Goal: Transaction & Acquisition: Purchase product/service

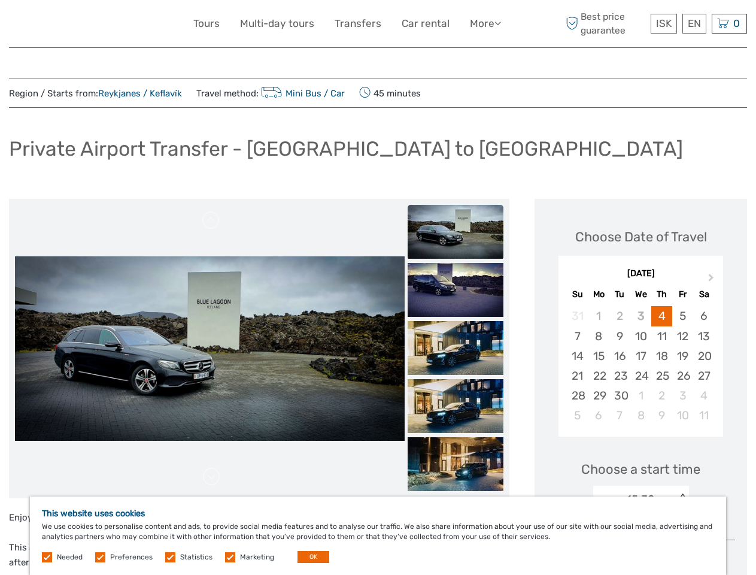
click at [484, 23] on link "More" at bounding box center [485, 23] width 31 height 17
click at [499, 23] on icon at bounding box center [497, 23] width 7 height 10
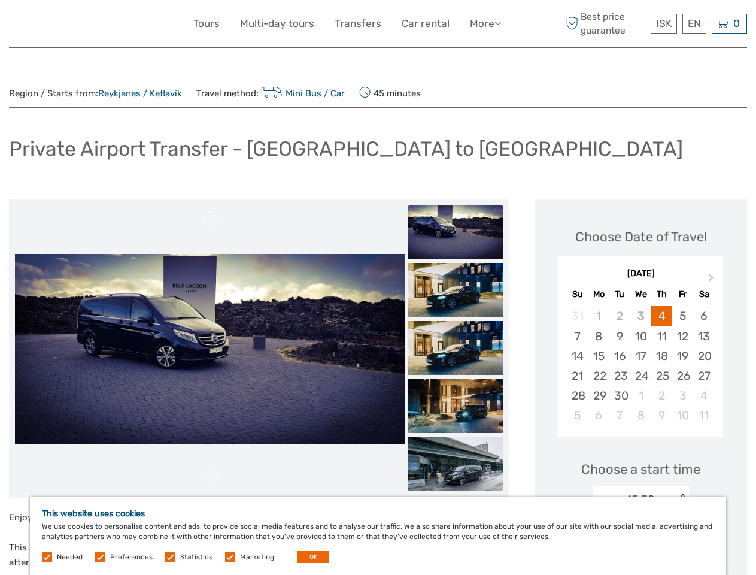
click at [663, 23] on span "ISK" at bounding box center [664, 23] width 16 height 12
click at [694, 23] on div "EN English Español Deutsch" at bounding box center [694, 24] width 24 height 20
click at [729, 23] on div "0 Items Total 0 ISK Checkout The shopping cart is empty." at bounding box center [729, 24] width 35 height 20
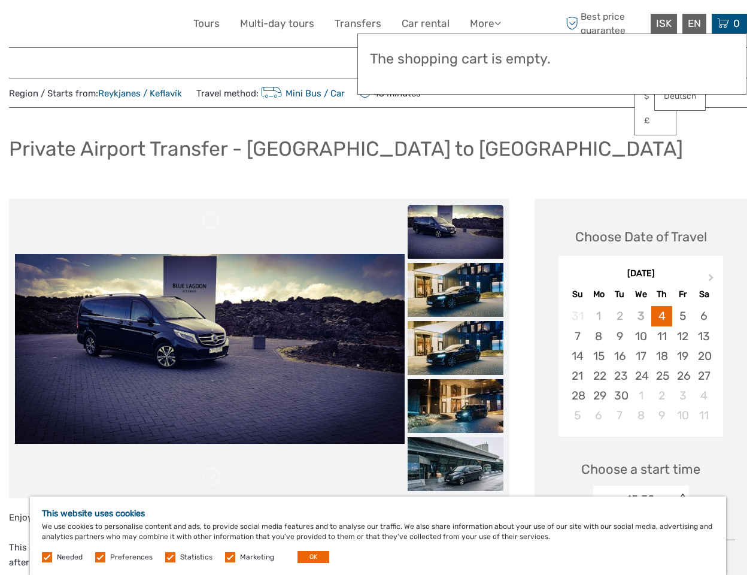
click at [210, 348] on img at bounding box center [210, 348] width 390 height 189
click at [211, 220] on link at bounding box center [211, 220] width 19 height 19
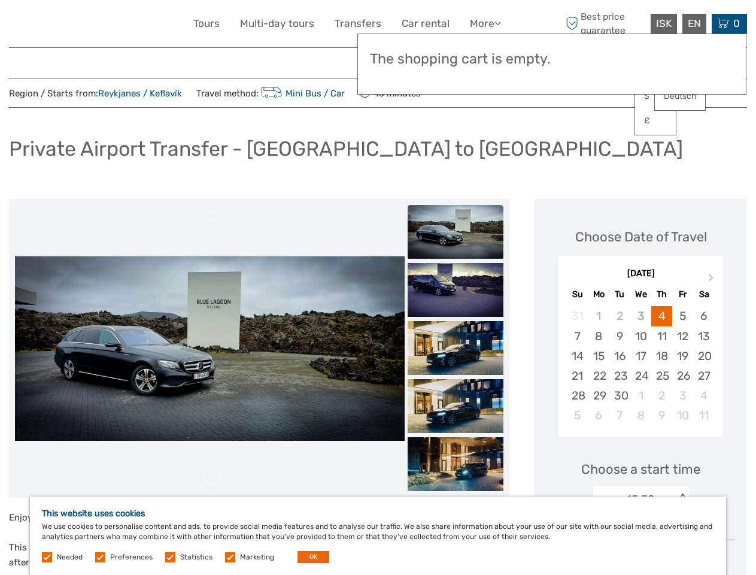
click at [211, 477] on link at bounding box center [211, 476] width 19 height 19
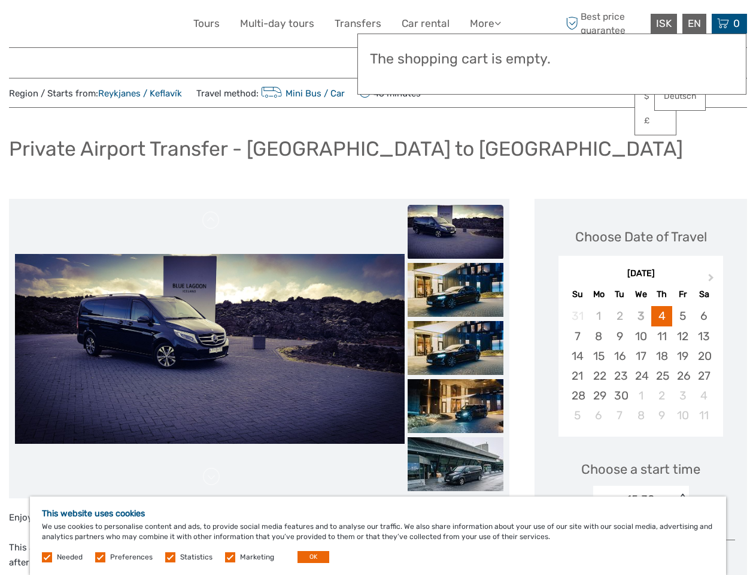
click at [456, 58] on h3 "The shopping cart is empty." at bounding box center [552, 59] width 364 height 17
click at [456, 57] on h3 "The shopping cart is empty." at bounding box center [552, 59] width 364 height 17
